Goal: Book appointment/travel/reservation

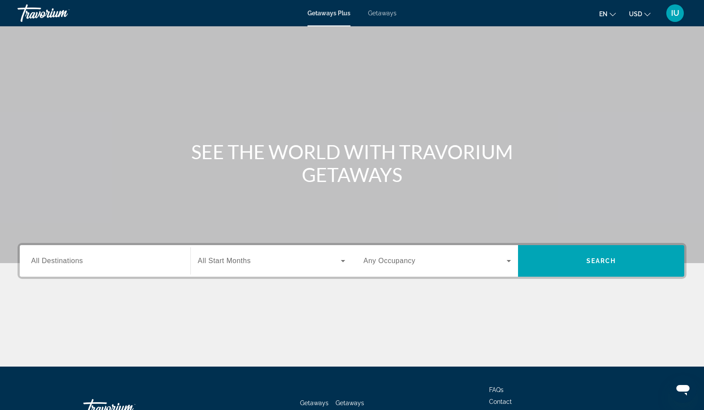
click at [132, 261] on input "Destination All Destinations" at bounding box center [105, 261] width 148 height 11
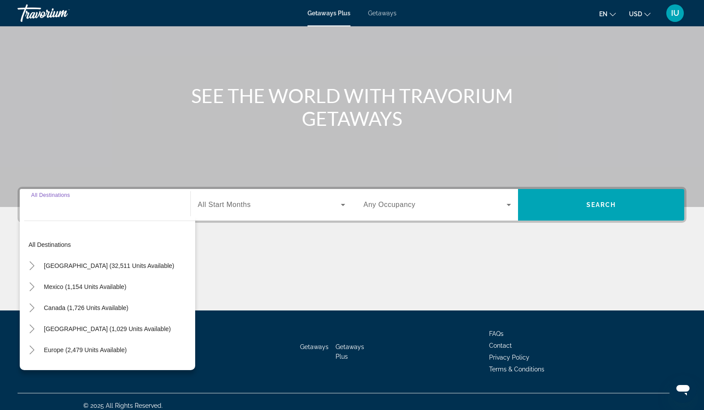
scroll to position [64, 0]
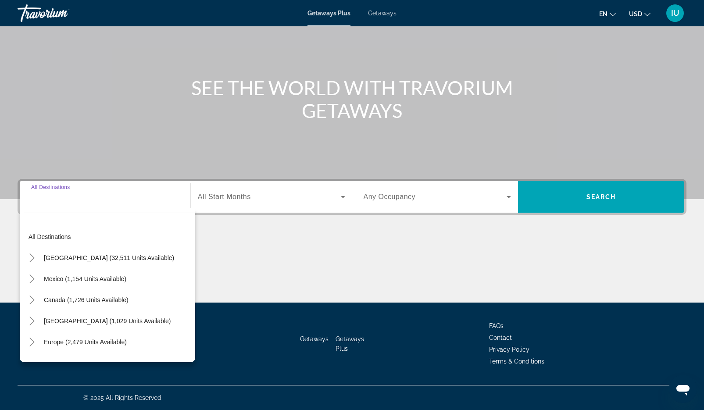
click at [115, 279] on span "Mexico (1,154 units available)" at bounding box center [85, 278] width 82 height 7
type input "**********"
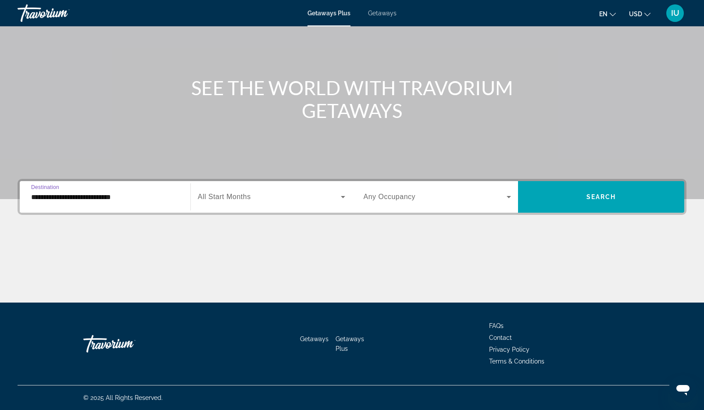
click at [336, 199] on span "Search widget" at bounding box center [269, 197] width 143 height 11
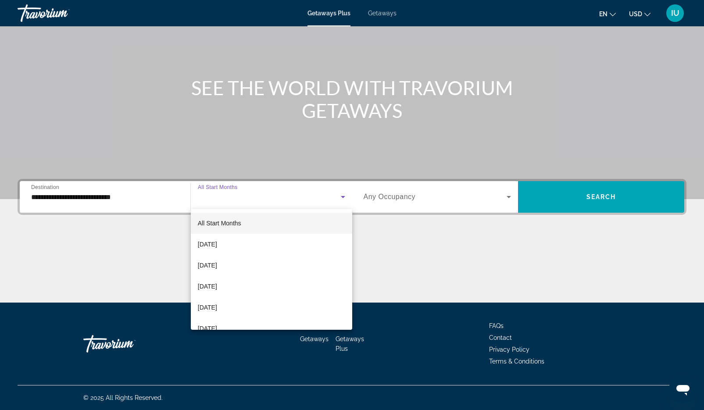
click at [217, 311] on span "[DATE]" at bounding box center [207, 307] width 19 height 11
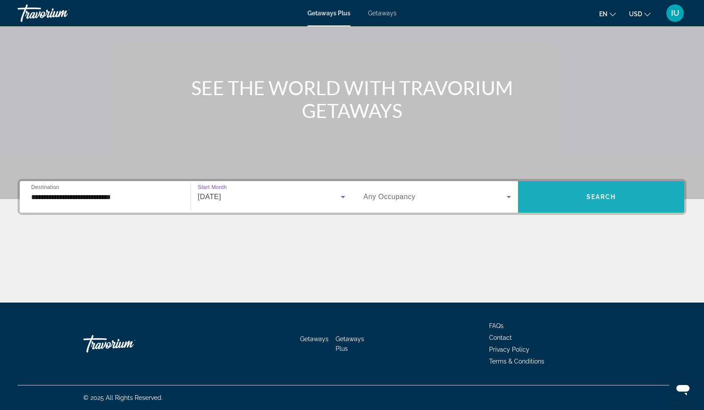
click at [619, 196] on span "Search widget" at bounding box center [601, 196] width 166 height 21
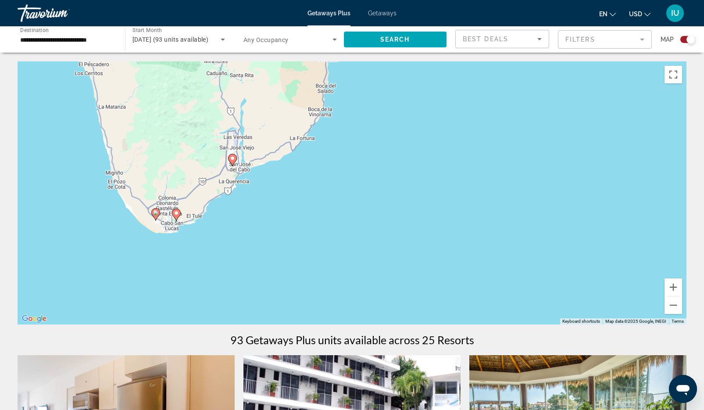
click at [176, 213] on div "To activate drag with keyboard, press Alt + Enter. Once in keyboard drag state,…" at bounding box center [352, 192] width 669 height 263
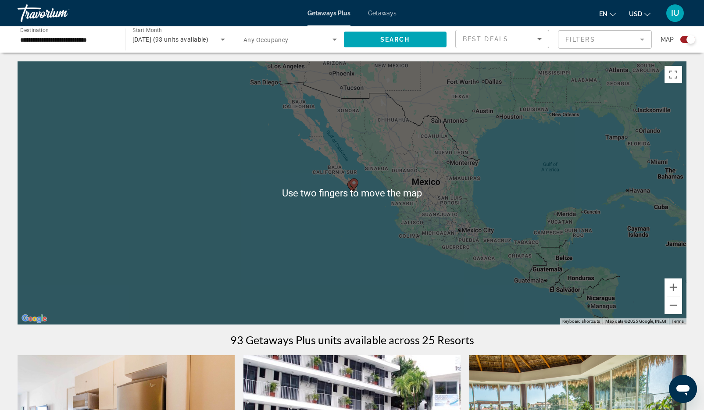
scroll to position [2, 0]
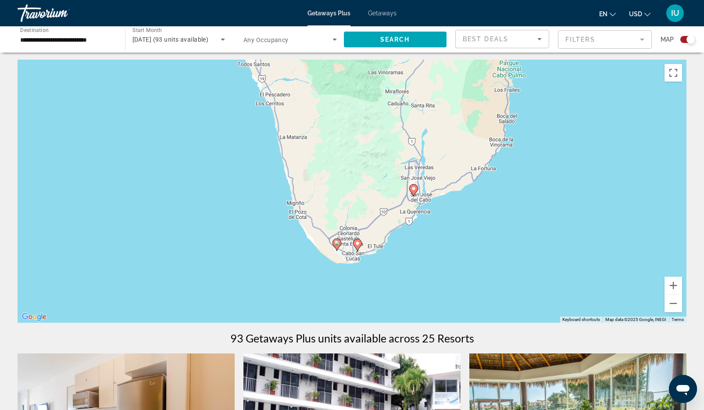
type input "**********"
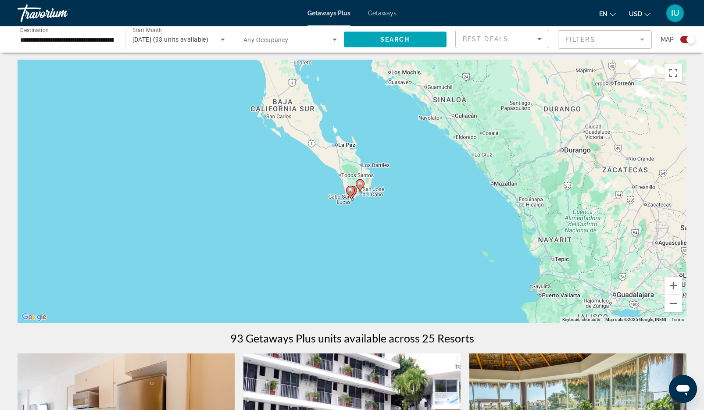
click at [347, 196] on gmp-advanced-marker "Main content" at bounding box center [350, 191] width 9 height 13
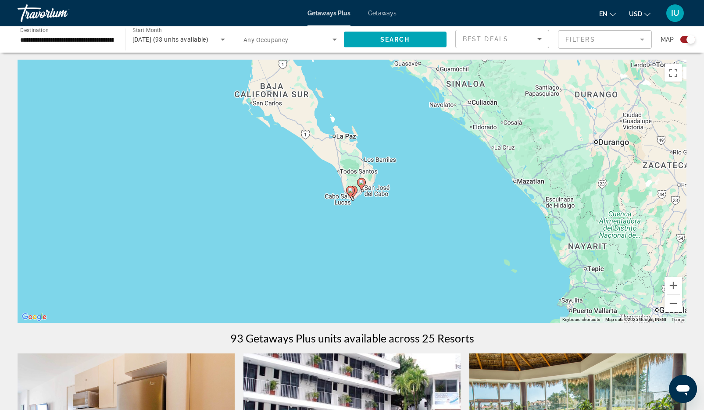
click at [350, 190] on image "Main content" at bounding box center [350, 190] width 5 height 5
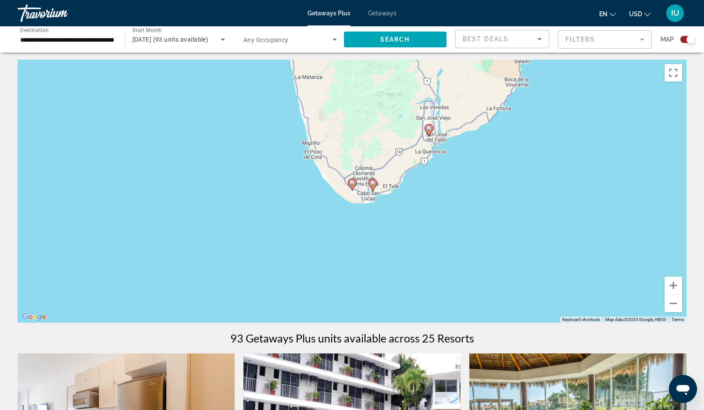
click at [372, 183] on image "Main content" at bounding box center [372, 183] width 5 height 5
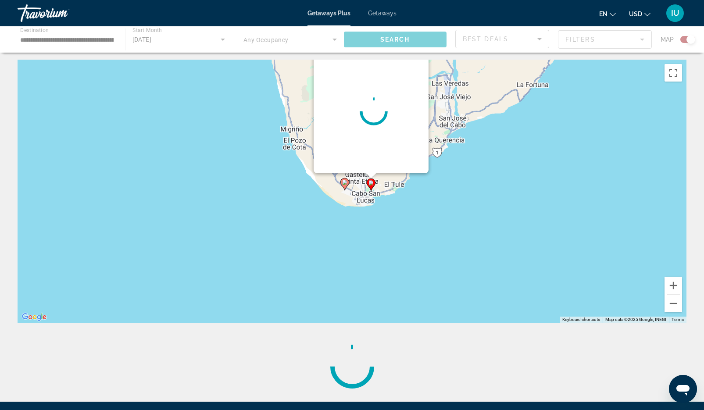
scroll to position [0, 0]
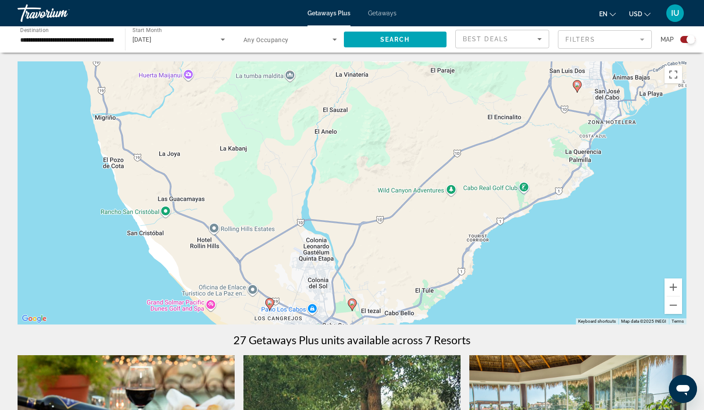
click at [352, 303] on image "Main content" at bounding box center [351, 302] width 5 height 5
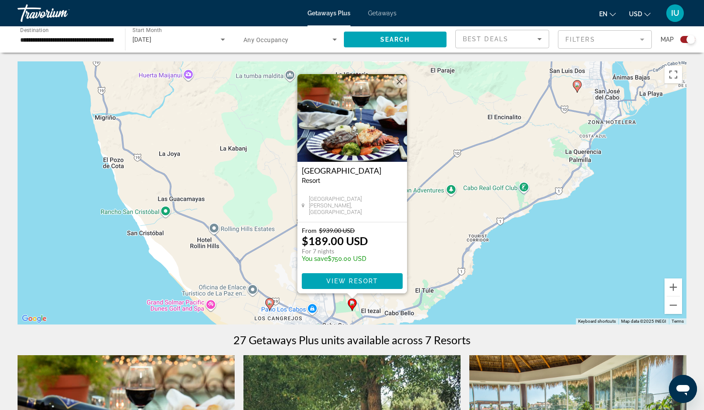
click at [358, 173] on h3 "Los Cabos Golf Resort" at bounding box center [352, 170] width 101 height 9
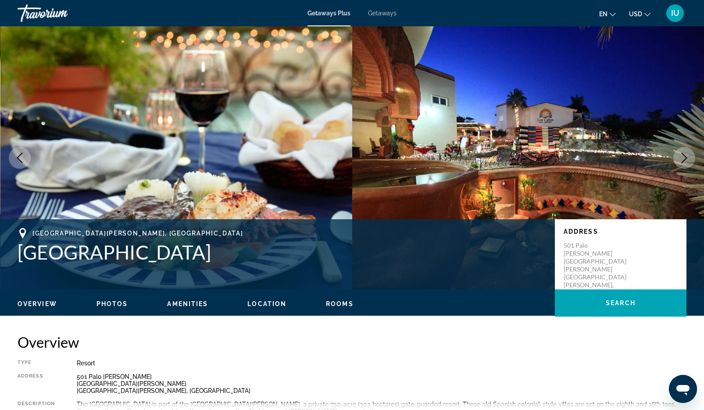
click at [679, 164] on button "Next image" at bounding box center [684, 158] width 22 height 22
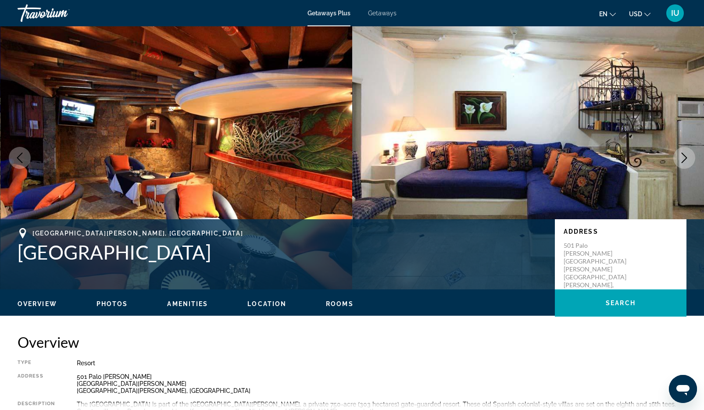
click at [686, 159] on icon "Next image" at bounding box center [684, 158] width 6 height 11
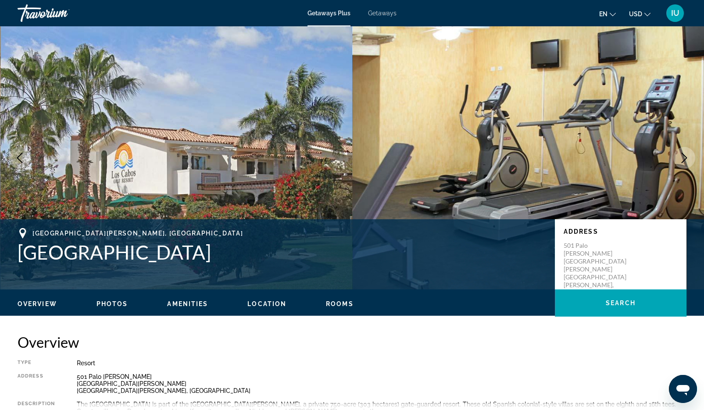
click at [681, 161] on icon "Next image" at bounding box center [684, 158] width 11 height 11
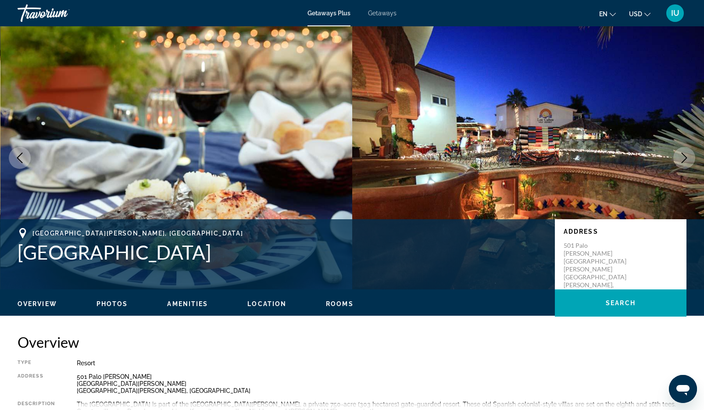
click at [682, 162] on icon "Next image" at bounding box center [684, 158] width 6 height 11
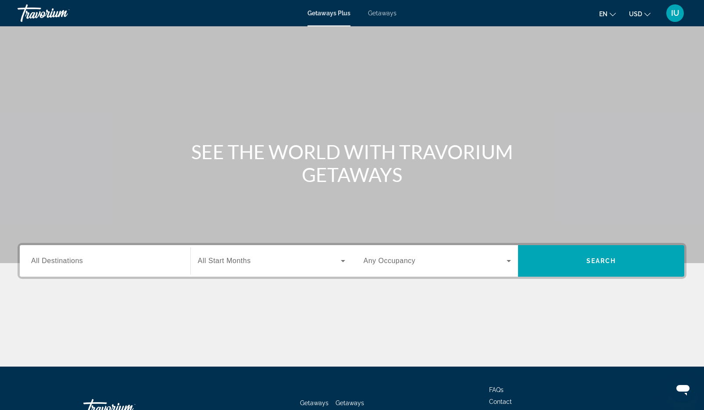
click at [116, 264] on input "Destination All Destinations" at bounding box center [105, 261] width 148 height 11
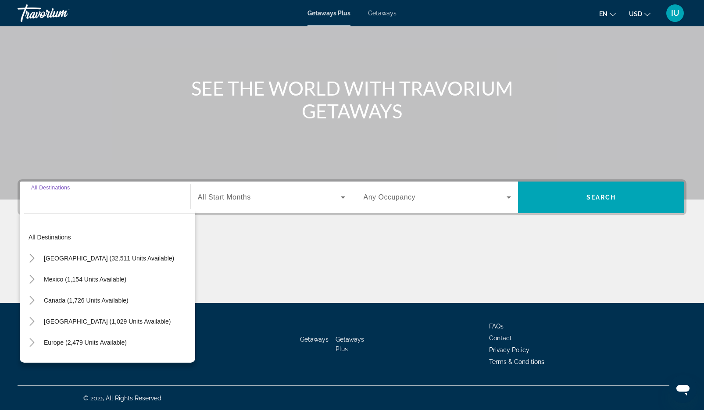
scroll to position [64, 0]
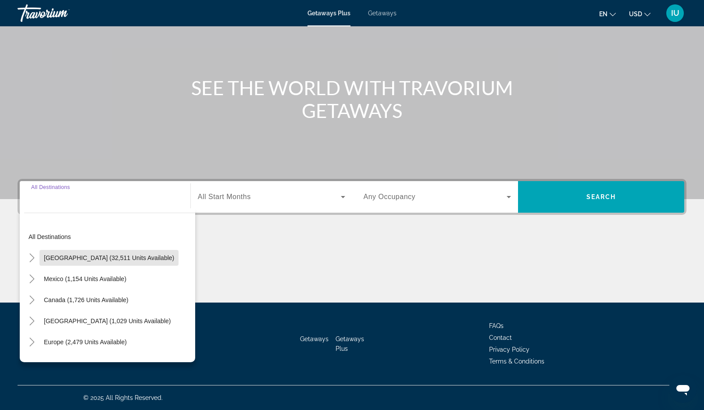
click at [134, 260] on span "[GEOGRAPHIC_DATA] (32,511 units available)" at bounding box center [109, 257] width 130 height 7
type input "**********"
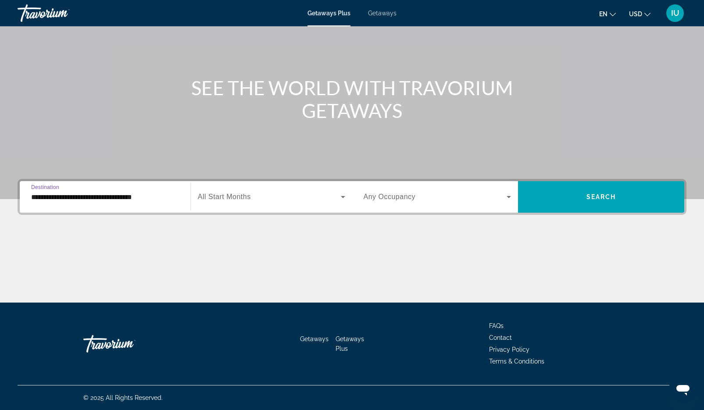
click at [288, 199] on span "Search widget" at bounding box center [269, 197] width 143 height 11
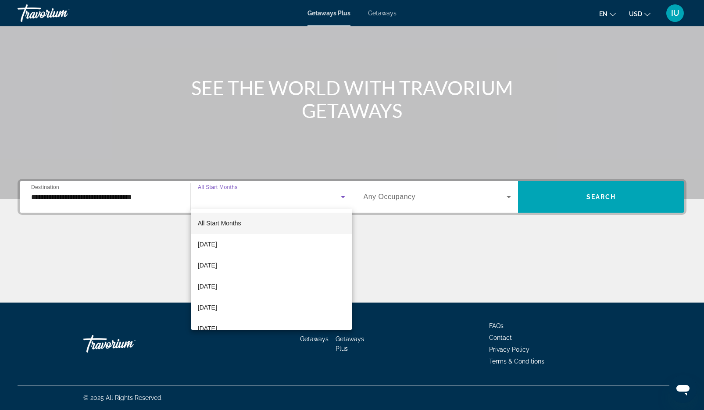
click at [217, 311] on span "[DATE]" at bounding box center [207, 307] width 19 height 11
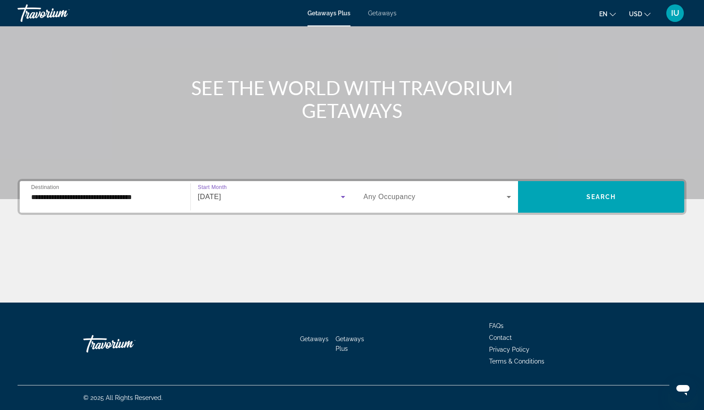
click at [588, 193] on span "Search widget" at bounding box center [601, 196] width 166 height 21
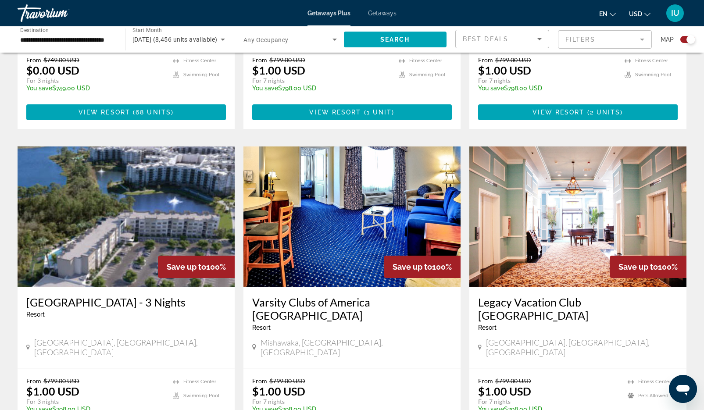
scroll to position [548, 0]
